Goal: Book appointment/travel/reservation

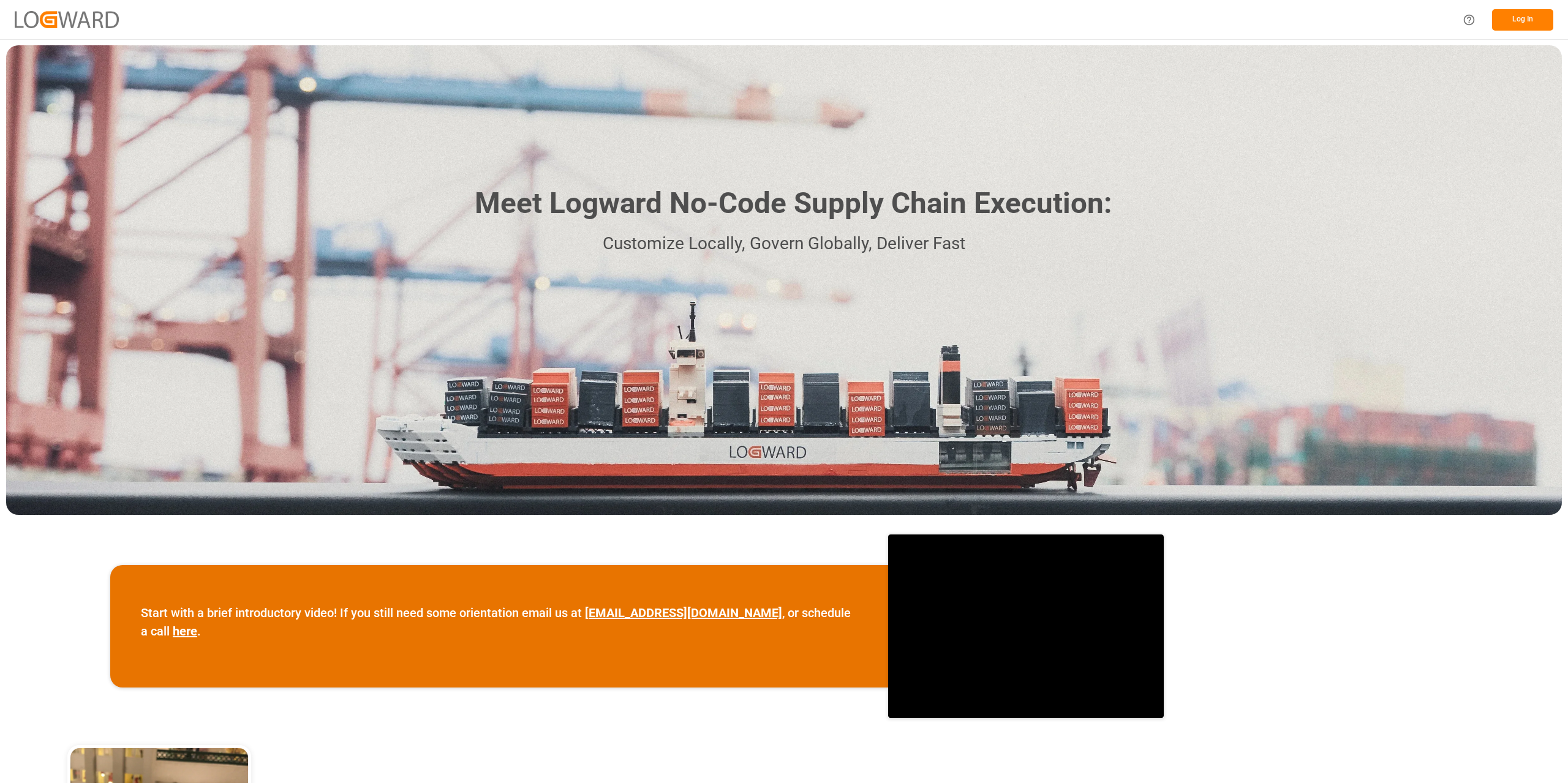
click at [1519, 24] on button "Log In" at bounding box center [1522, 19] width 61 height 21
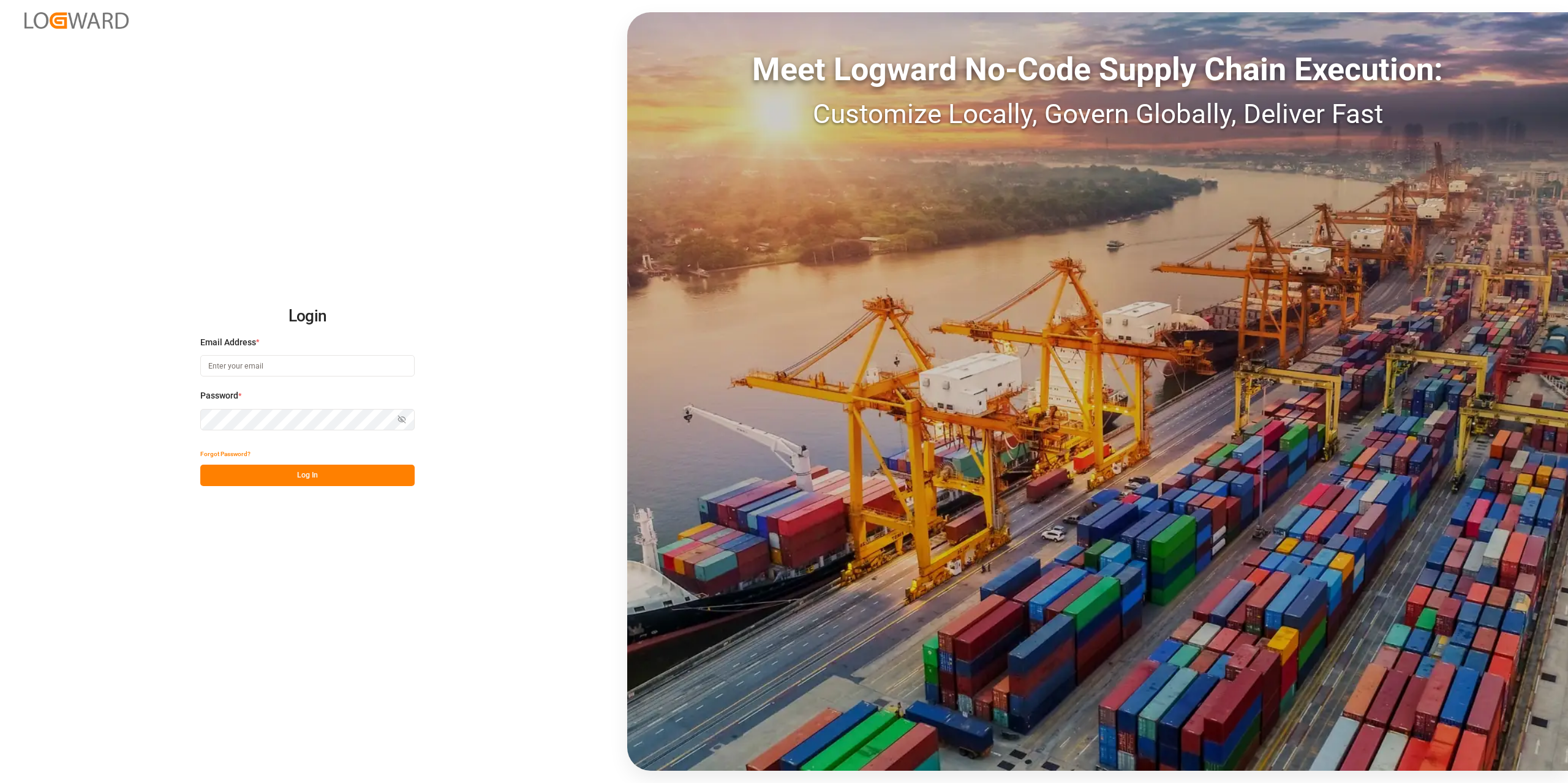
click at [213, 362] on input at bounding box center [307, 365] width 214 height 21
type input "[PERSON_NAME][EMAIL_ADDRESS][PERSON_NAME][DOMAIN_NAME]"
click at [318, 480] on button "Log In" at bounding box center [307, 475] width 214 height 21
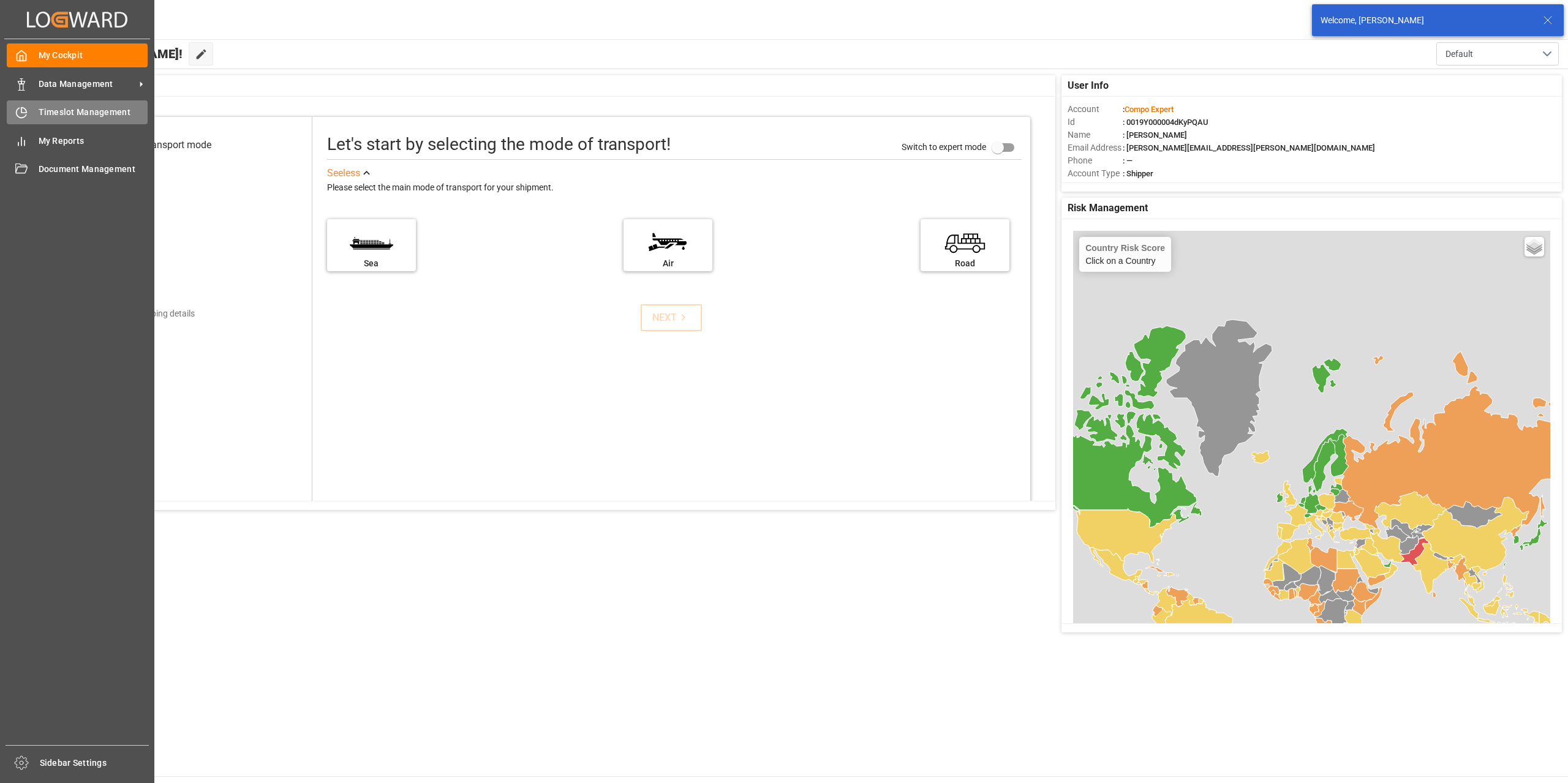
click at [48, 102] on div "Timeslot Management Timeslot Management" at bounding box center [77, 112] width 141 height 24
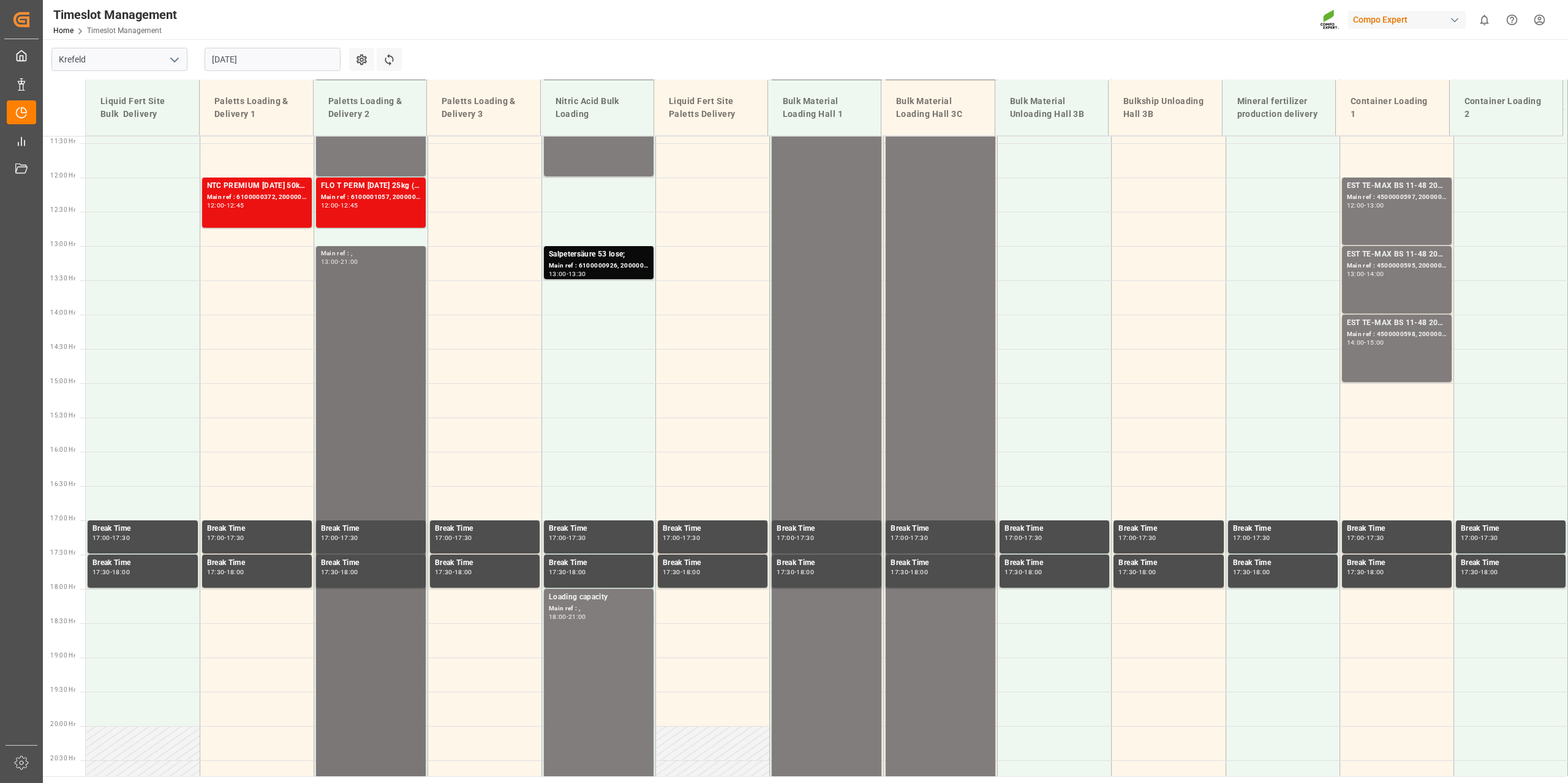
scroll to position [652, 0]
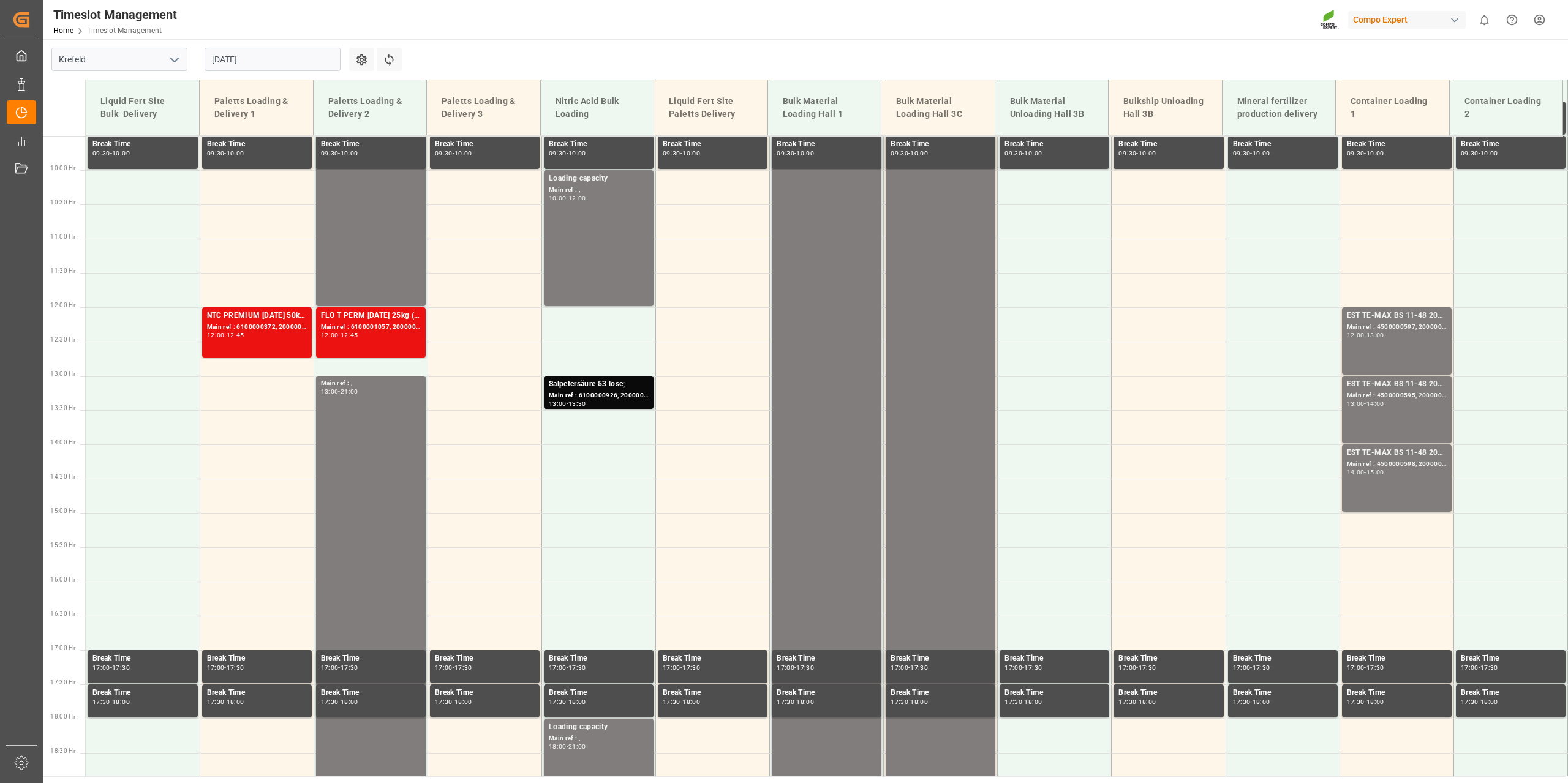
click at [328, 58] on input "[DATE]" at bounding box center [273, 60] width 136 height 24
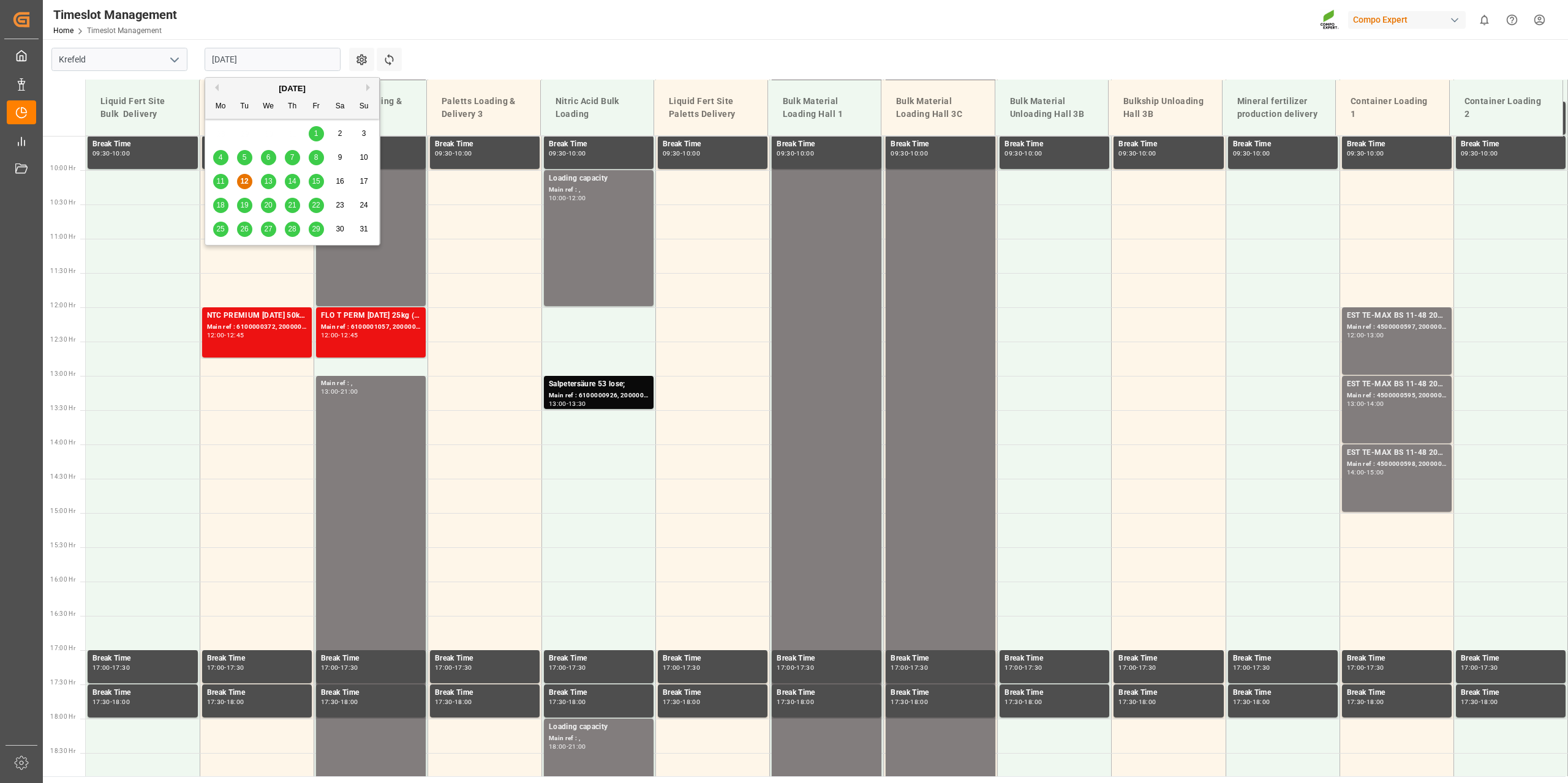
click at [272, 176] on div "13" at bounding box center [268, 182] width 15 height 15
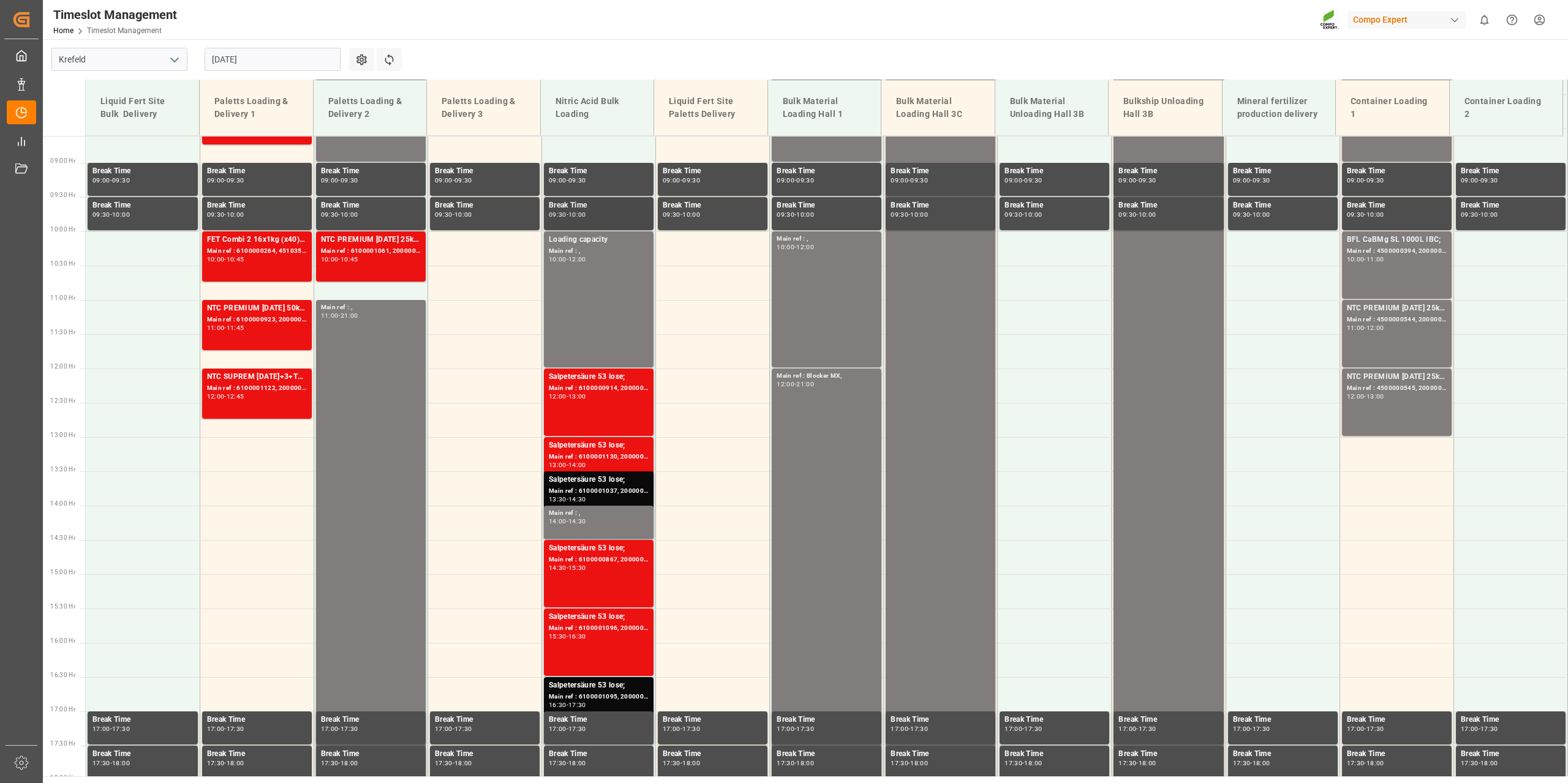
scroll to position [407, 0]
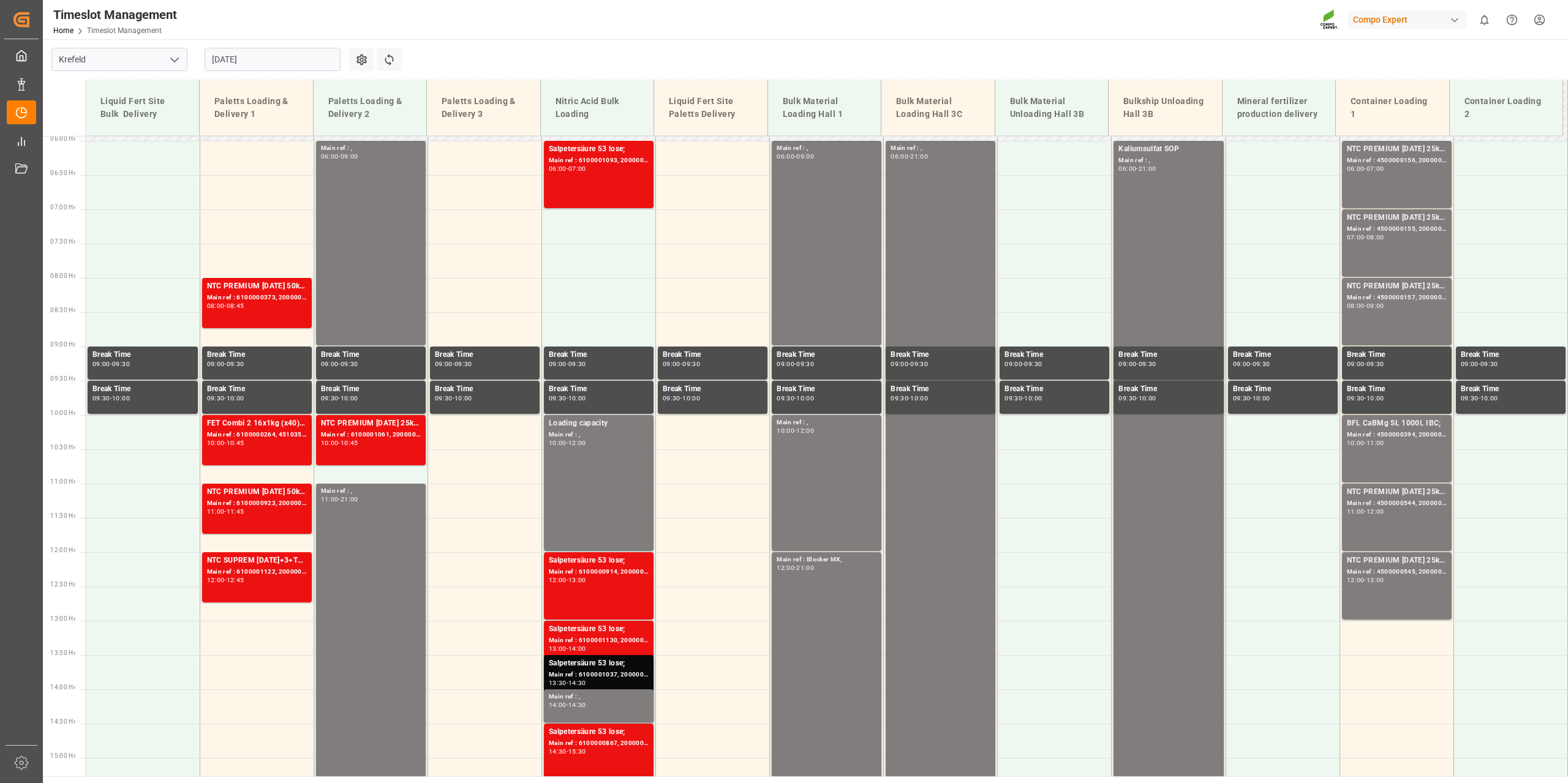
click at [336, 61] on input "[DATE]" at bounding box center [273, 60] width 136 height 24
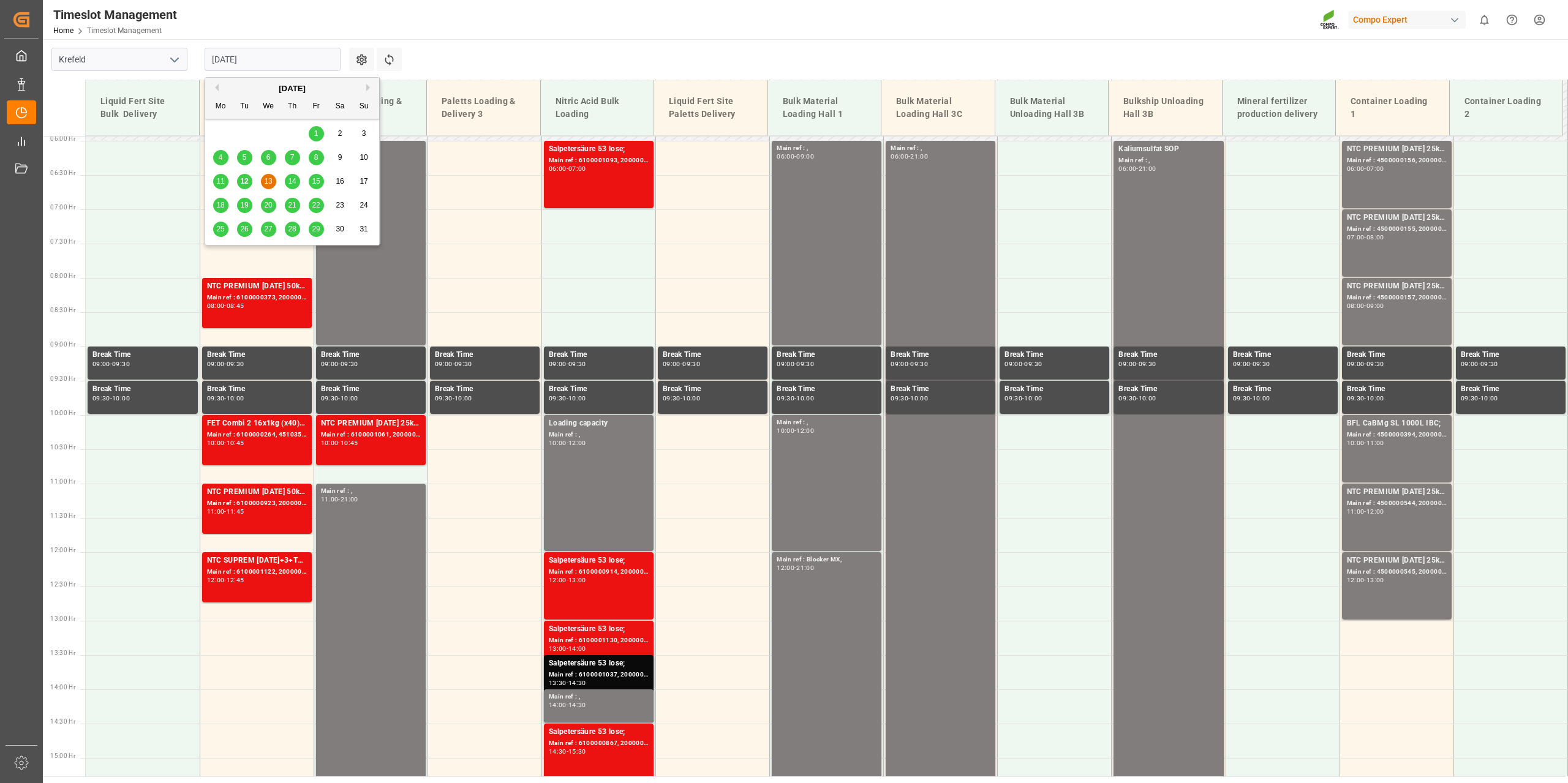
click at [290, 174] on div "11 12 13 14 15 16 17" at bounding box center [293, 181] width 167 height 24
click at [293, 179] on span "14" at bounding box center [292, 181] width 8 height 9
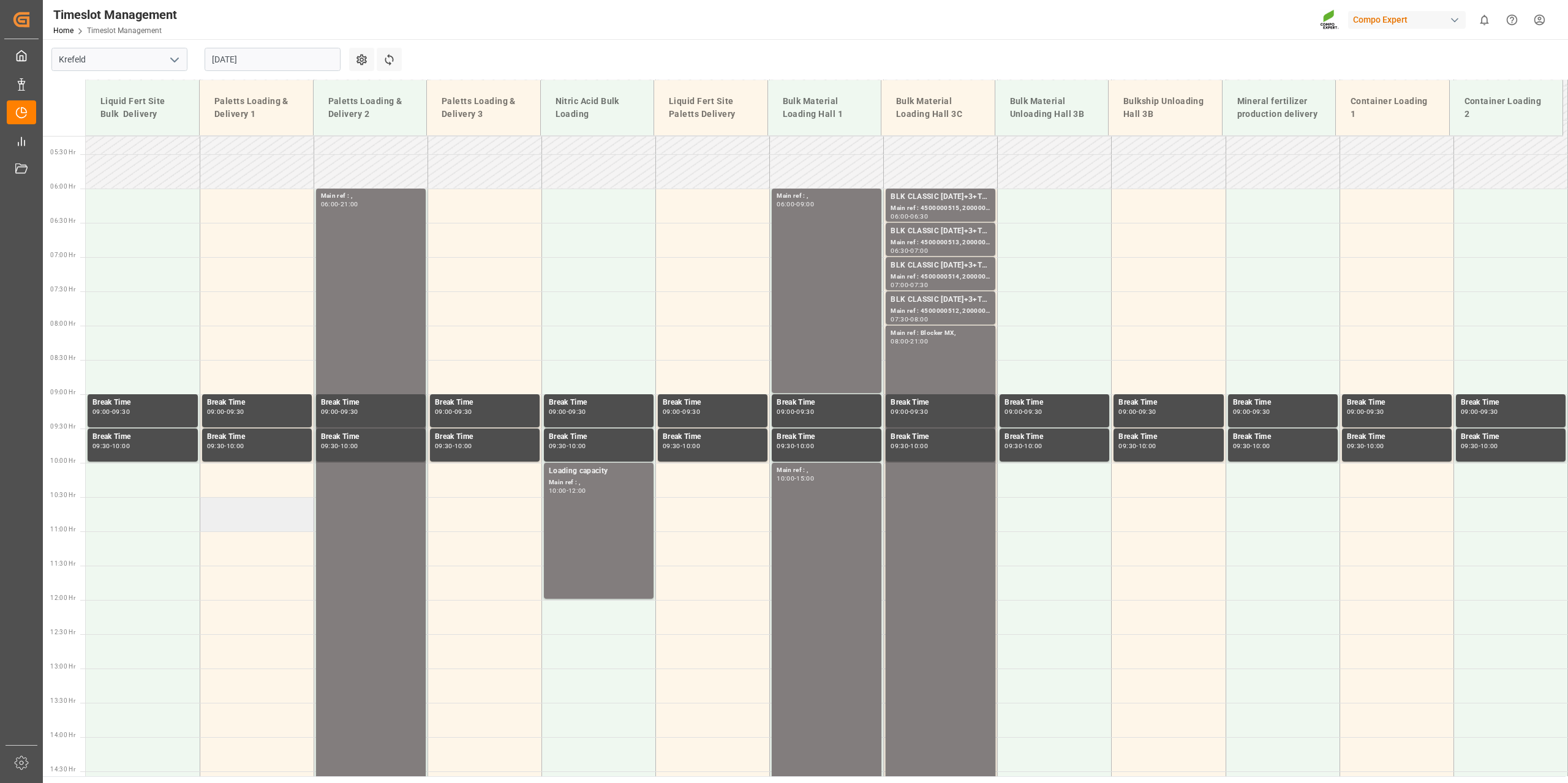
scroll to position [345, 0]
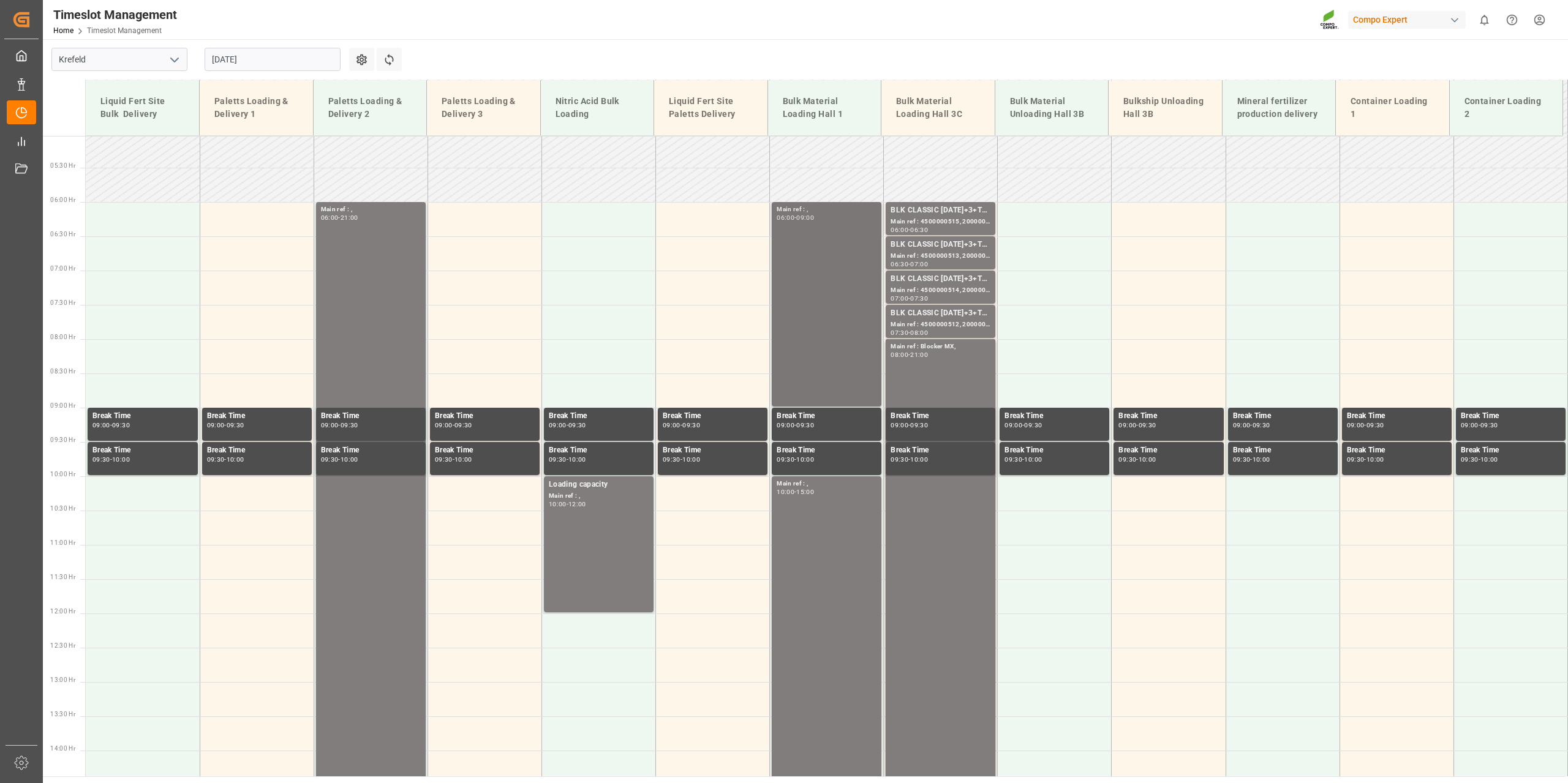
click at [819, 221] on div "06:00 - 09:00" at bounding box center [827, 218] width 100 height 7
click at [668, 201] on td at bounding box center [713, 185] width 114 height 35
